Goal: Transaction & Acquisition: Download file/media

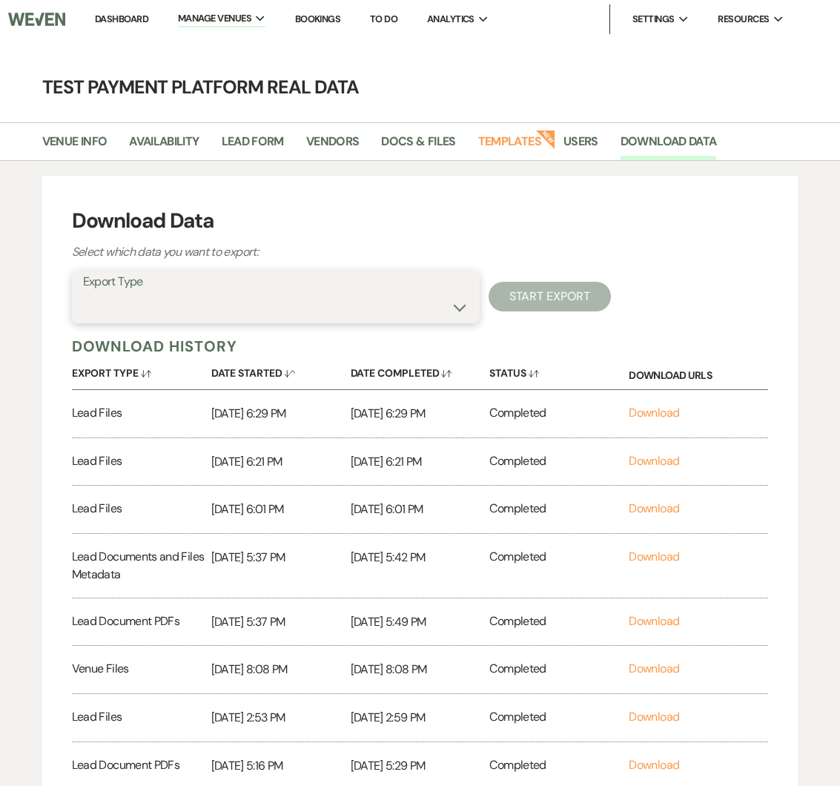
click at [225, 314] on select "Availability Calendar Information Category Templates Contacts Information Event…" at bounding box center [275, 307] width 385 height 29
select select "venueFilesZip"
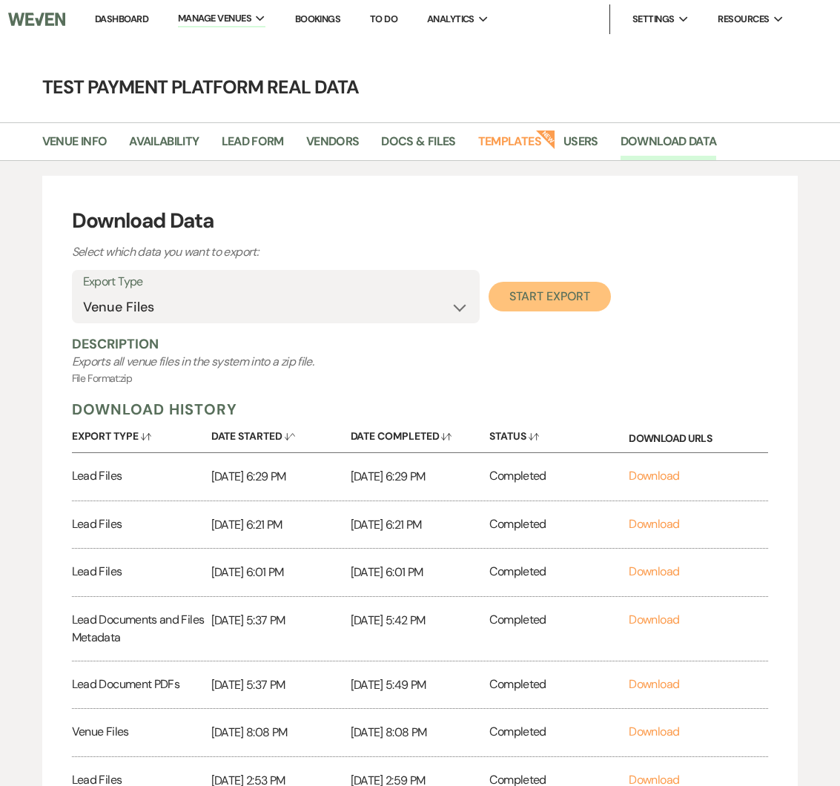
click at [532, 290] on button "Start Export" at bounding box center [549, 297] width 122 height 30
select select
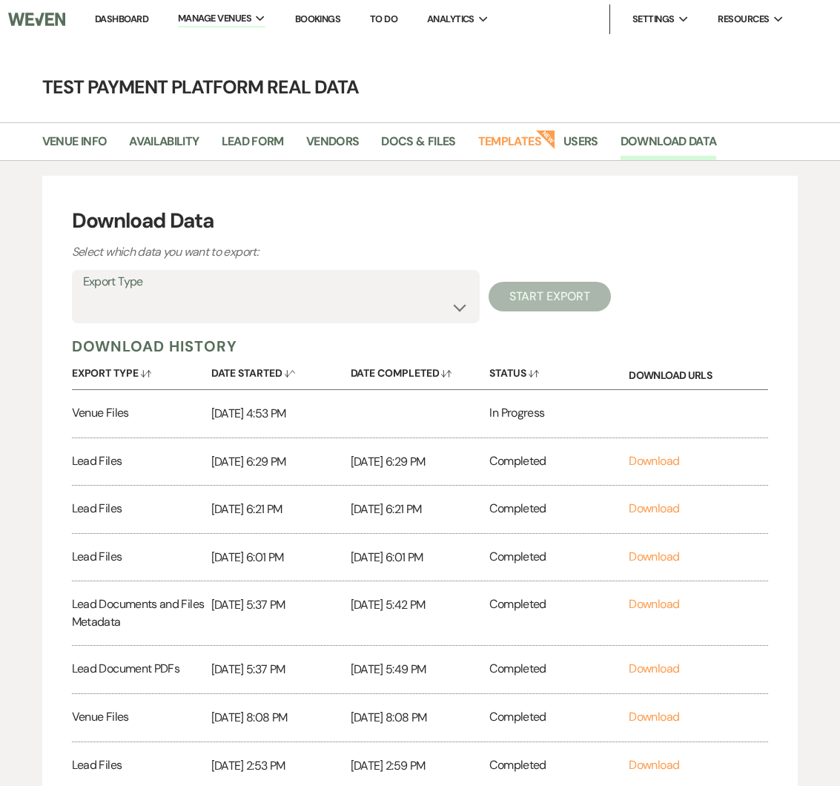
click at [660, 331] on div "Download Data Select which data you want to export: Export Type Availability Ca…" at bounding box center [420, 569] width 756 height 787
click at [656, 413] on link "Download" at bounding box center [653, 413] width 50 height 16
click at [394, 138] on link "Docs & Files" at bounding box center [418, 146] width 74 height 28
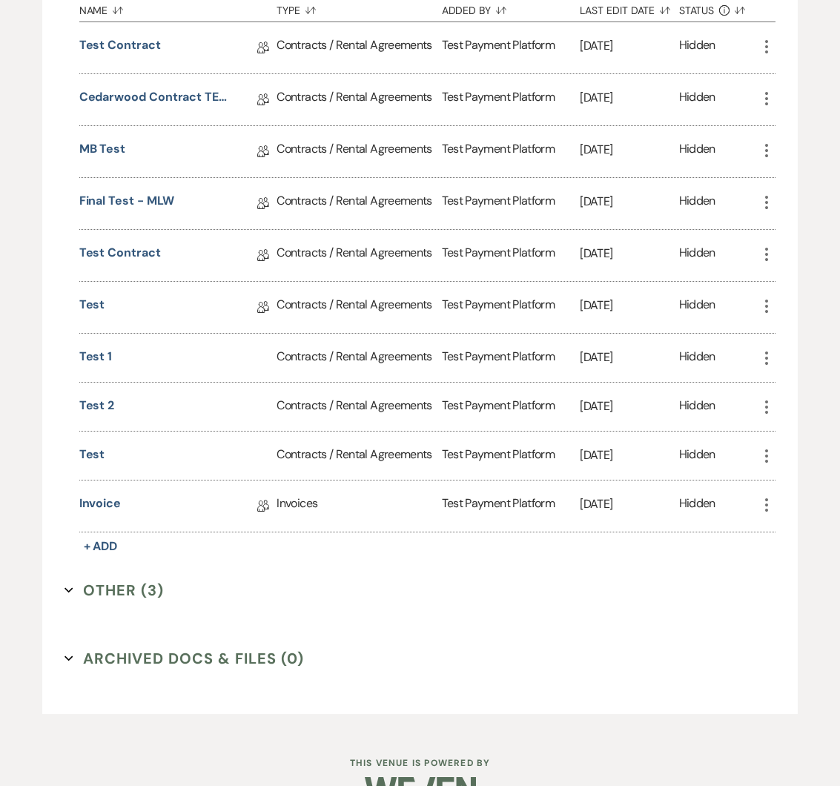
scroll to position [651, 0]
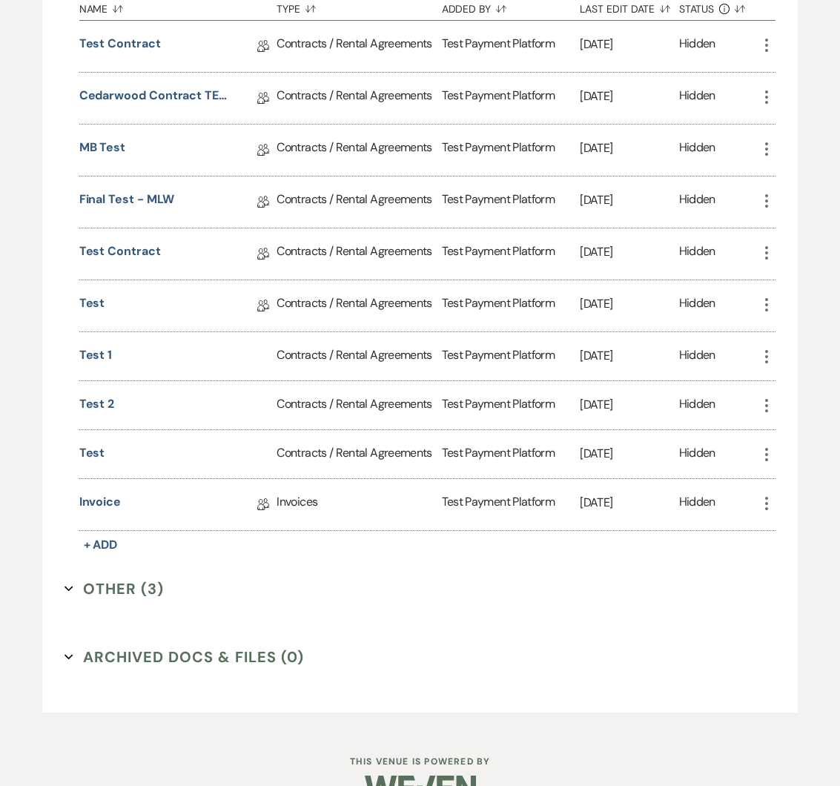
click at [124, 588] on button "Other (3) Expand" at bounding box center [113, 588] width 99 height 22
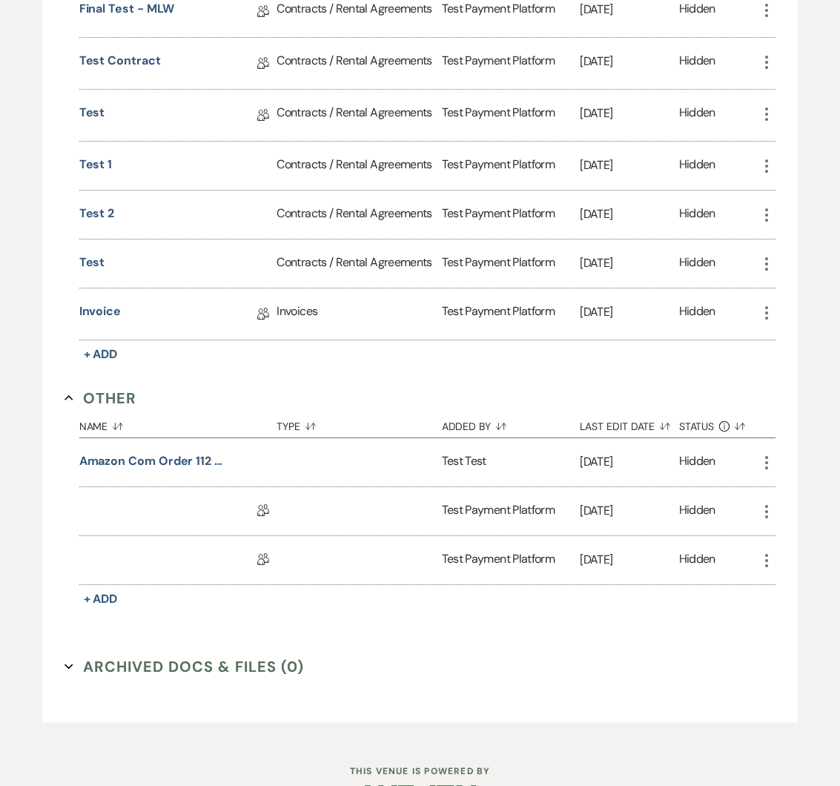
scroll to position [851, 0]
